Goal: Information Seeking & Learning: Learn about a topic

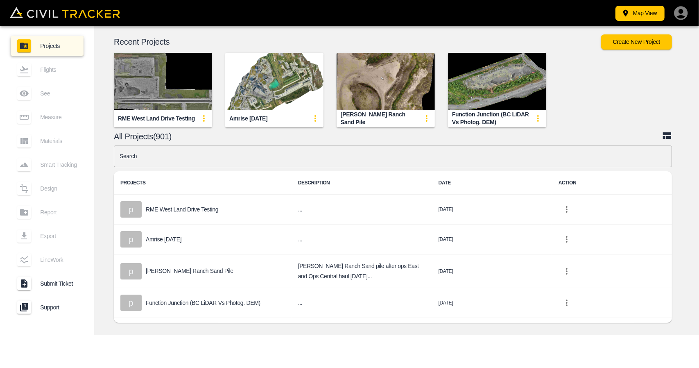
click at [317, 153] on input "text" at bounding box center [393, 156] width 558 height 22
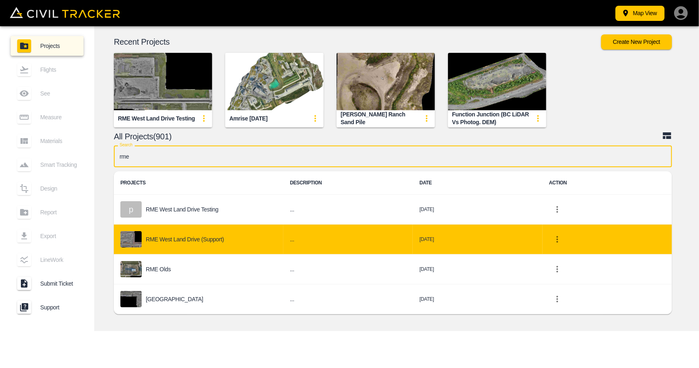
type input "rme"
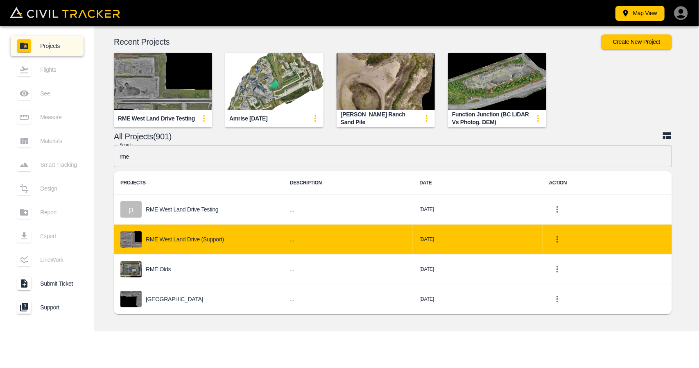
click at [225, 240] on div "RME West Land Drive (Support)" at bounding box center [198, 239] width 156 height 16
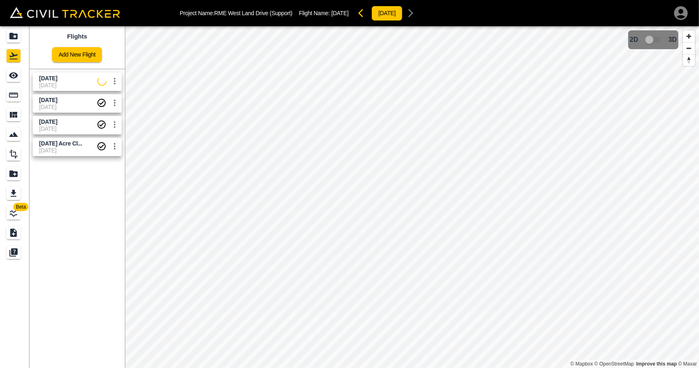
click at [58, 141] on span "[DATE] Acre Cl..." at bounding box center [60, 143] width 43 height 7
click at [14, 78] on icon "See" at bounding box center [13, 75] width 9 height 6
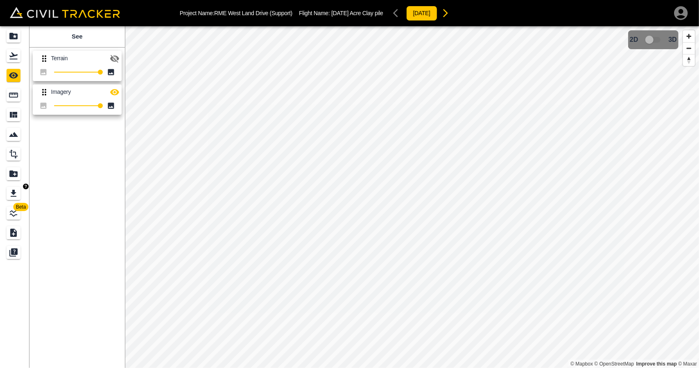
click at [19, 196] on div "Export" at bounding box center [14, 193] width 14 height 13
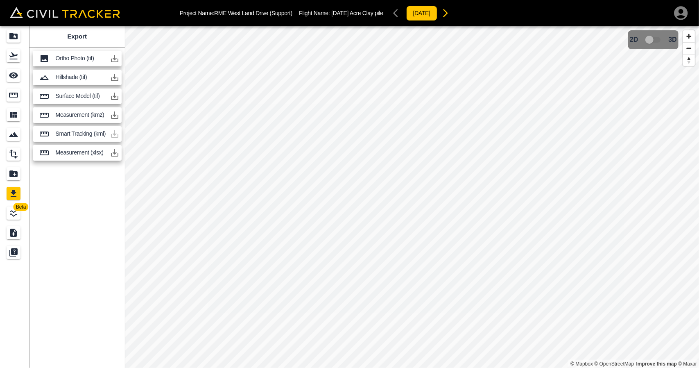
click at [113, 95] on icon "button" at bounding box center [115, 96] width 10 height 10
click at [85, 195] on div "Export Ortho Photo (tif) Hillshade (tif) Surface Model (tif) Measurement (kmz) …" at bounding box center [76, 197] width 95 height 342
click at [7, 36] on div "Projects" at bounding box center [14, 35] width 14 height 13
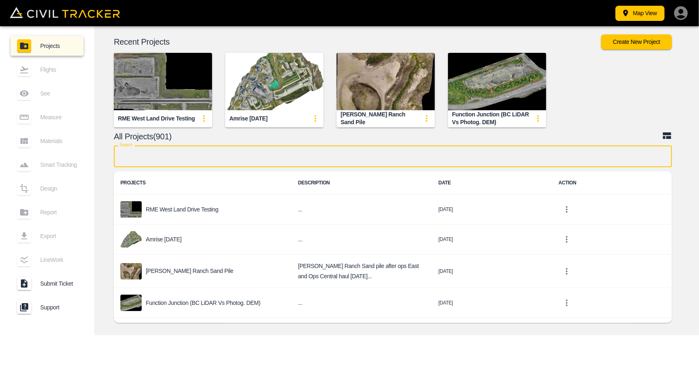
click at [218, 152] on input "text" at bounding box center [393, 156] width 558 height 22
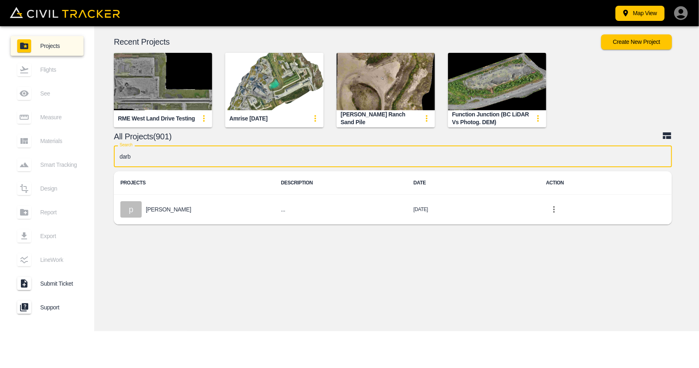
type input "darb"
click at [184, 225] on div "Search darb Search PROJECTS DESCRIPTION DATE ACTION p [PERSON_NAME] ... [DATE]" at bounding box center [393, 186] width 558 height 83
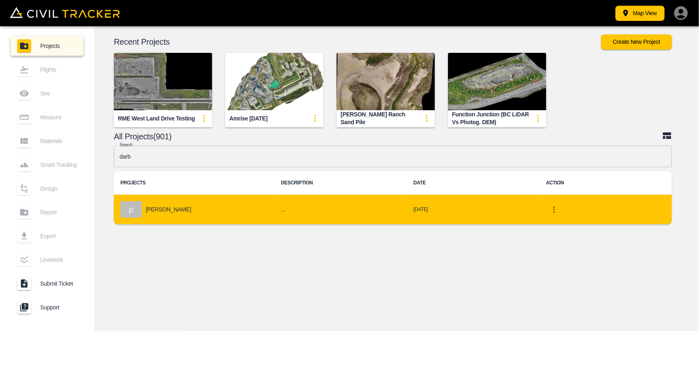
click at [188, 208] on div "p [PERSON_NAME]" at bounding box center [193, 209] width 147 height 16
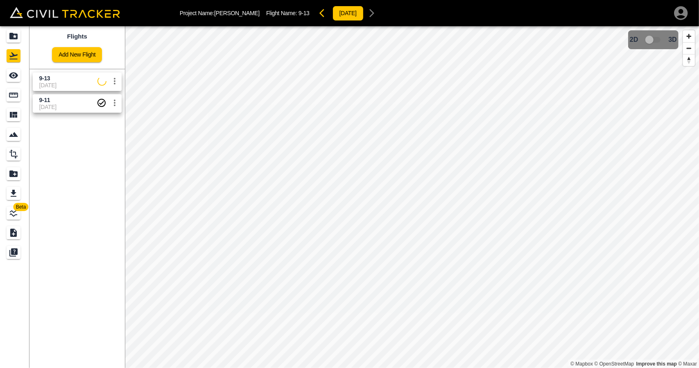
click at [67, 82] on span "[DATE]" at bounding box center [68, 85] width 58 height 7
click at [16, 77] on icon "See" at bounding box center [13, 75] width 9 height 6
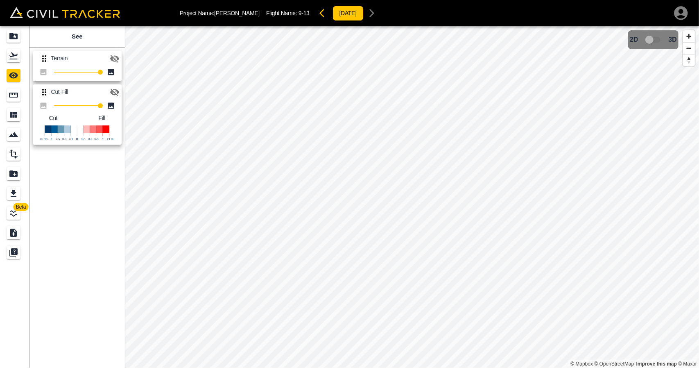
click at [113, 56] on icon "button" at bounding box center [115, 59] width 10 height 10
click at [23, 55] on body "Project Name: [PERSON_NAME] Flight Name: 9-13 [DATE] Beta See Terrain 100 Cut-F…" at bounding box center [349, 184] width 699 height 368
click at [19, 63] on link at bounding box center [14, 56] width 29 height 20
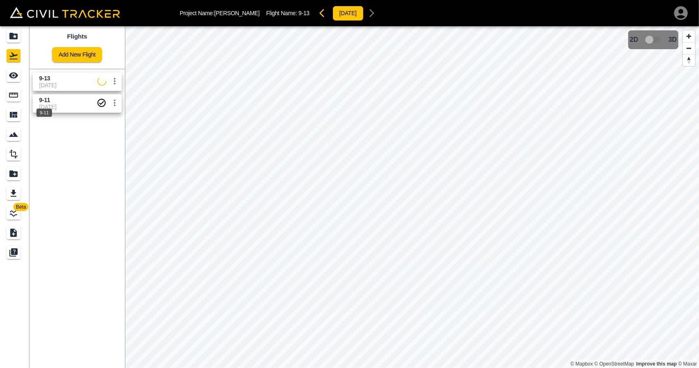
click at [48, 102] on span "9-11" at bounding box center [44, 100] width 11 height 7
click at [25, 81] on link at bounding box center [14, 76] width 29 height 20
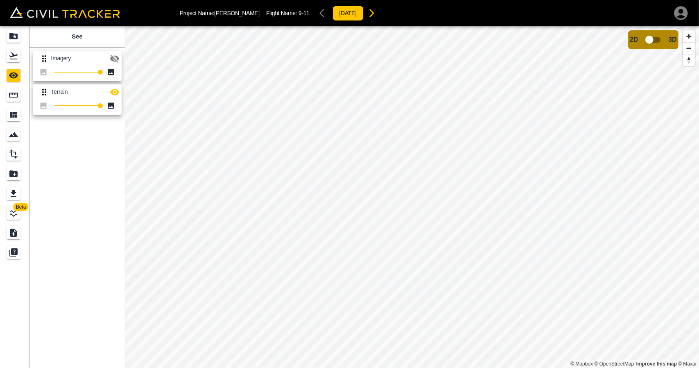
click at [115, 58] on icon "button" at bounding box center [115, 59] width 10 height 10
click at [0, 103] on link at bounding box center [14, 95] width 29 height 20
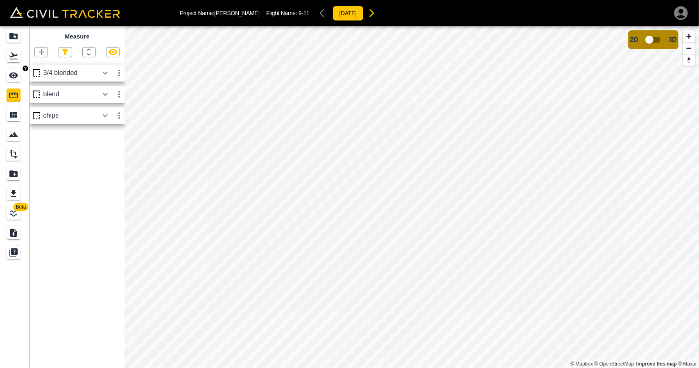
click at [20, 78] on div "See" at bounding box center [14, 75] width 14 height 13
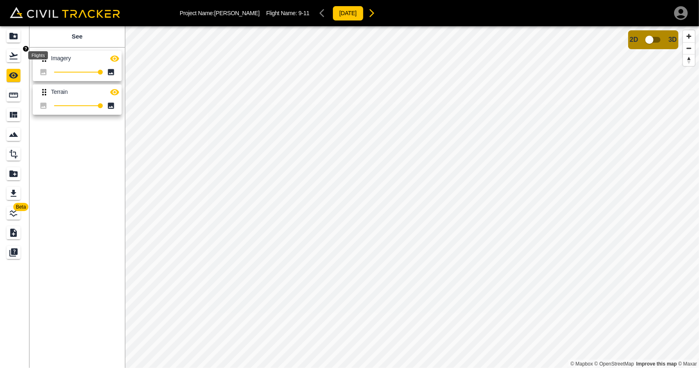
click at [14, 61] on div "Flights" at bounding box center [14, 55] width 14 height 13
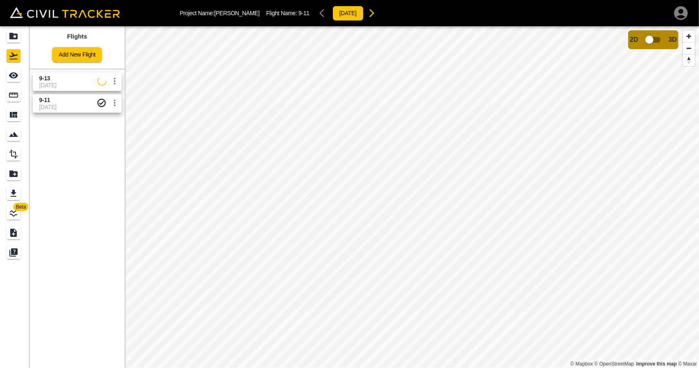
click at [54, 78] on span "9-13" at bounding box center [68, 79] width 58 height 8
click at [10, 81] on div "See" at bounding box center [14, 75] width 14 height 13
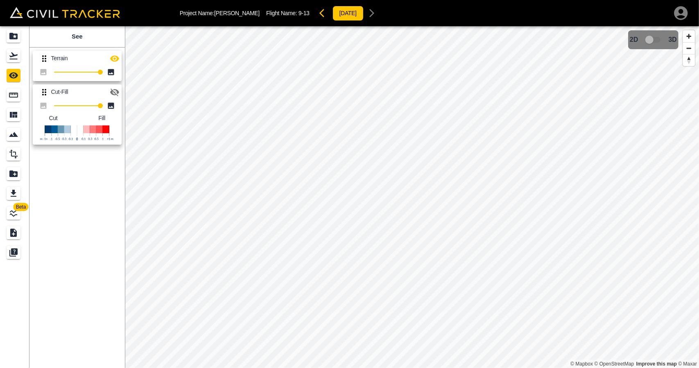
click at [109, 59] on button "button" at bounding box center [114, 58] width 16 height 16
click at [112, 85] on button "button" at bounding box center [114, 92] width 16 height 16
click at [116, 59] on icon "button" at bounding box center [115, 59] width 10 height 10
click at [18, 57] on icon "Flights" at bounding box center [14, 56] width 10 height 10
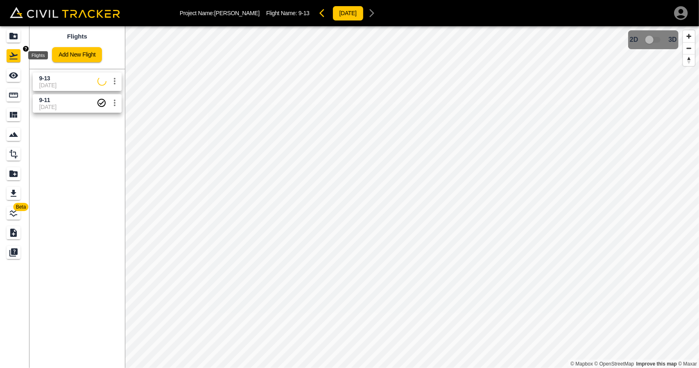
click at [14, 38] on icon "Projects" at bounding box center [13, 36] width 8 height 7
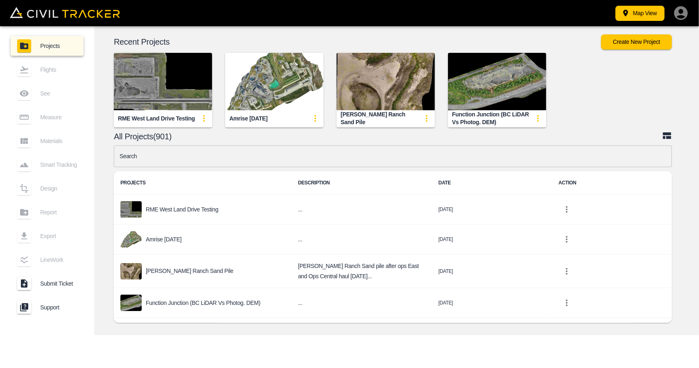
click at [266, 90] on img "button" at bounding box center [274, 81] width 98 height 57
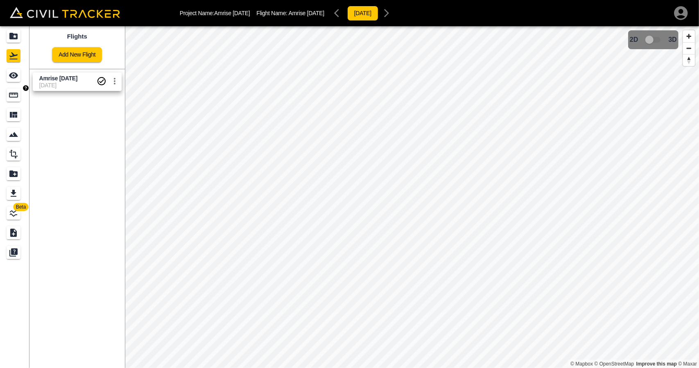
click at [19, 95] on div "Measure" at bounding box center [14, 94] width 14 height 13
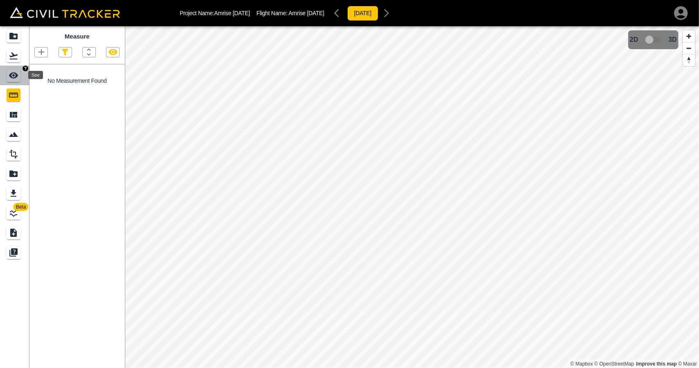
click at [12, 77] on icon "See" at bounding box center [13, 75] width 9 height 6
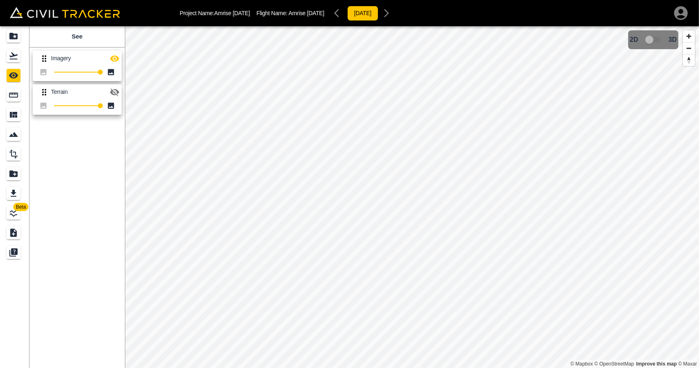
click at [118, 61] on icon "button" at bounding box center [115, 59] width 10 height 10
click at [117, 89] on icon "button" at bounding box center [115, 92] width 10 height 10
click at [6, 58] on link at bounding box center [14, 56] width 29 height 20
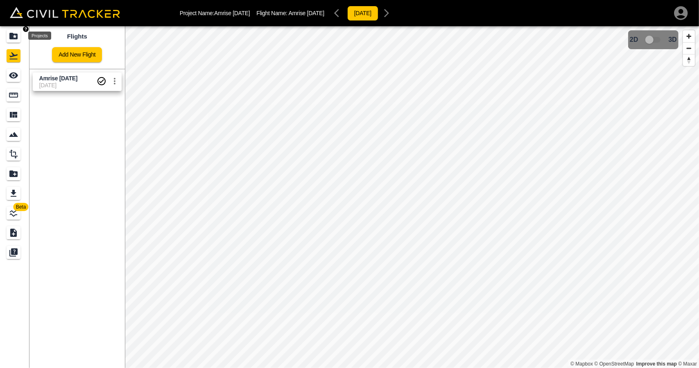
click at [20, 27] on link at bounding box center [14, 36] width 29 height 20
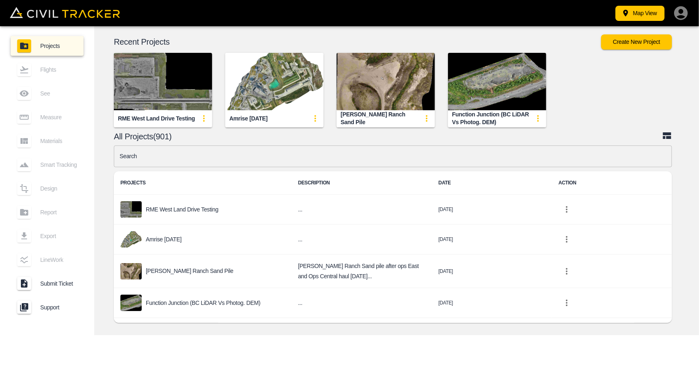
click at [252, 157] on input "text" at bounding box center [393, 156] width 558 height 22
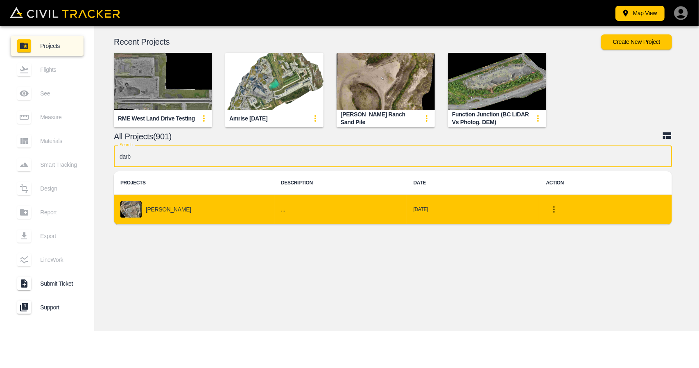
type input "darb"
click at [235, 208] on div "[PERSON_NAME]" at bounding box center [193, 209] width 147 height 16
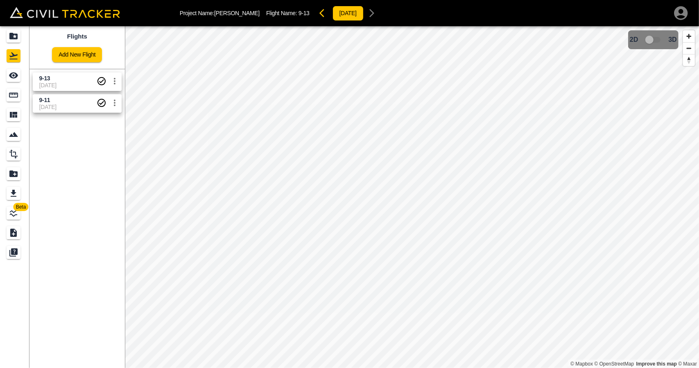
click at [41, 81] on span "9-13" at bounding box center [67, 79] width 57 height 8
click at [11, 77] on icon "See" at bounding box center [13, 75] width 9 height 6
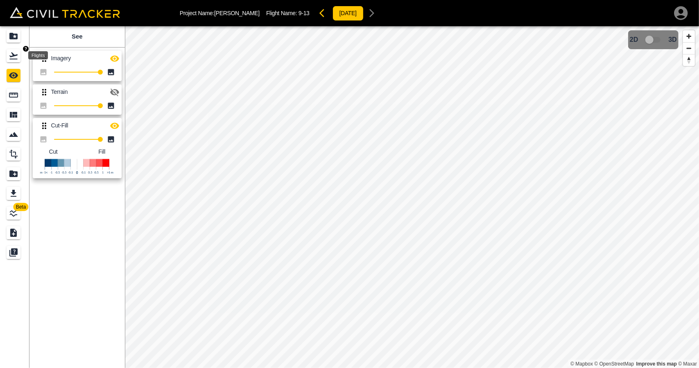
click at [13, 57] on icon "Flights" at bounding box center [14, 56] width 10 height 10
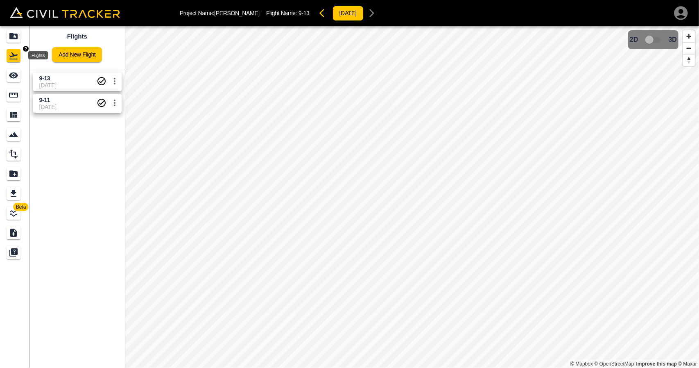
click at [15, 43] on link at bounding box center [14, 36] width 29 height 20
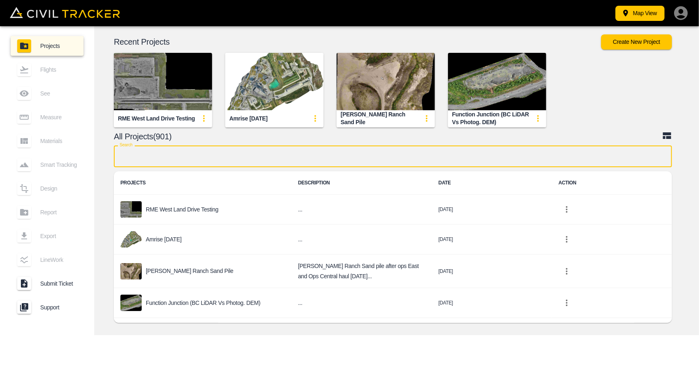
click at [207, 159] on input "text" at bounding box center [393, 156] width 558 height 22
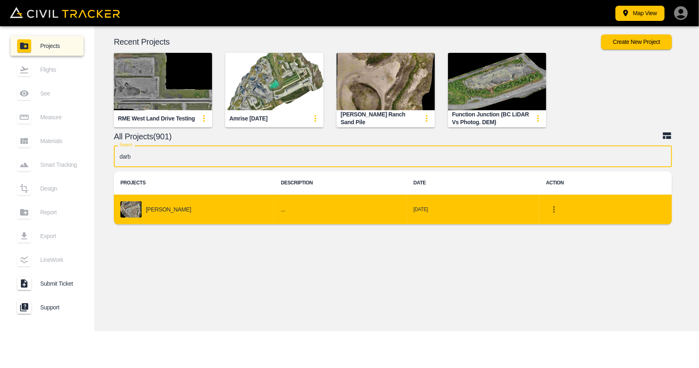
type input "darb"
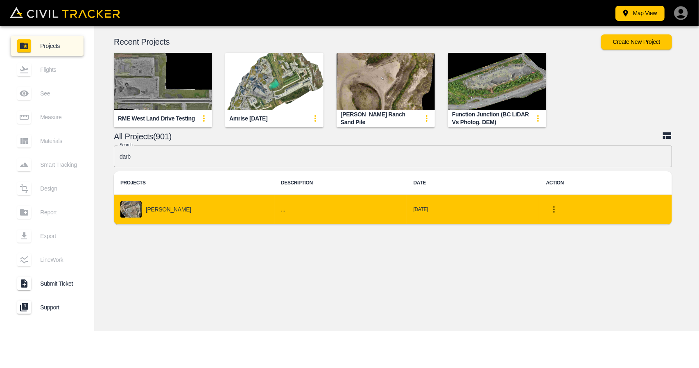
click at [187, 202] on div "[PERSON_NAME]" at bounding box center [193, 209] width 147 height 16
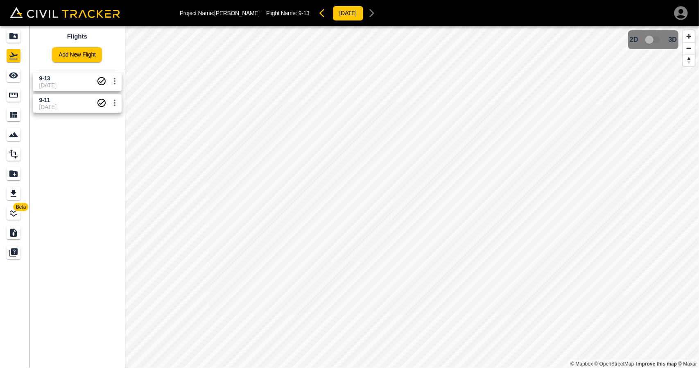
click at [76, 81] on span "9-13" at bounding box center [67, 79] width 57 height 8
click at [656, 45] on input "checkbox" at bounding box center [649, 40] width 47 height 16
click at [668, 40] on input "checkbox" at bounding box center [674, 37] width 47 height 16
drag, startPoint x: 668, startPoint y: 40, endPoint x: 672, endPoint y: 35, distance: 5.9
click at [672, 35] on div "2D 3D" at bounding box center [653, 40] width 47 height 16
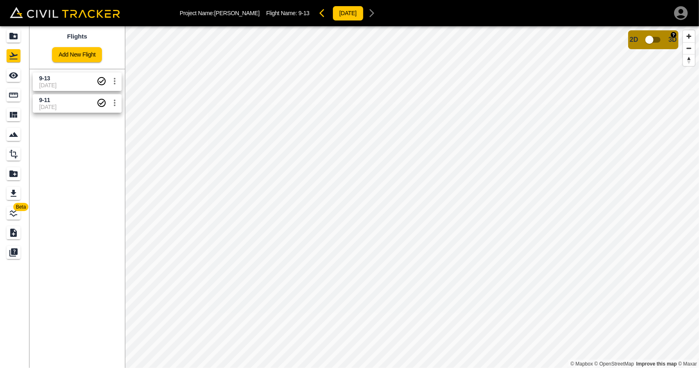
click at [654, 40] on input "checkbox" at bounding box center [649, 40] width 47 height 16
click at [672, 38] on input "checkbox" at bounding box center [674, 37] width 47 height 16
